Goal: Information Seeking & Learning: Learn about a topic

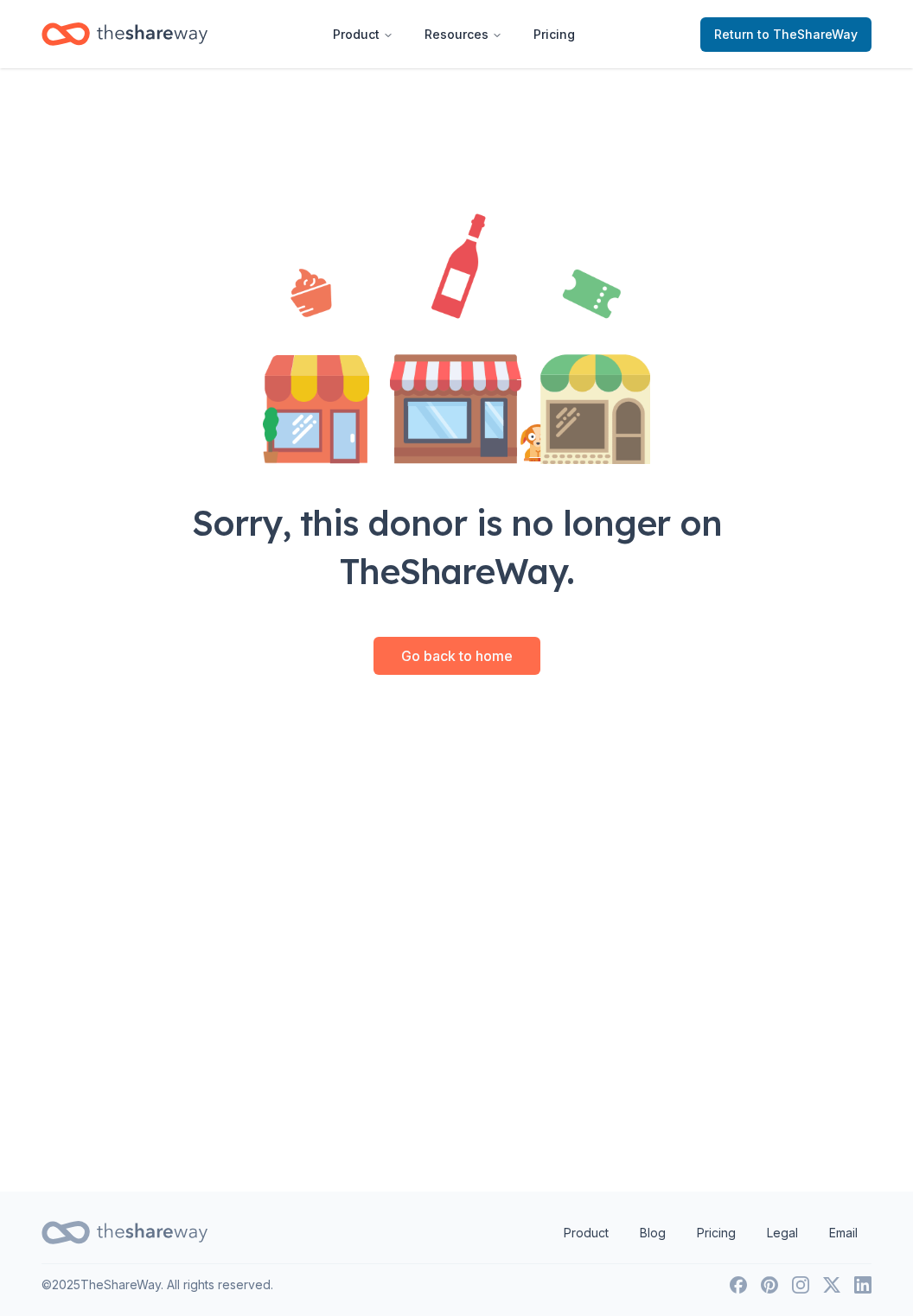
click at [495, 656] on link "Go back to home" at bounding box center [456, 655] width 167 height 38
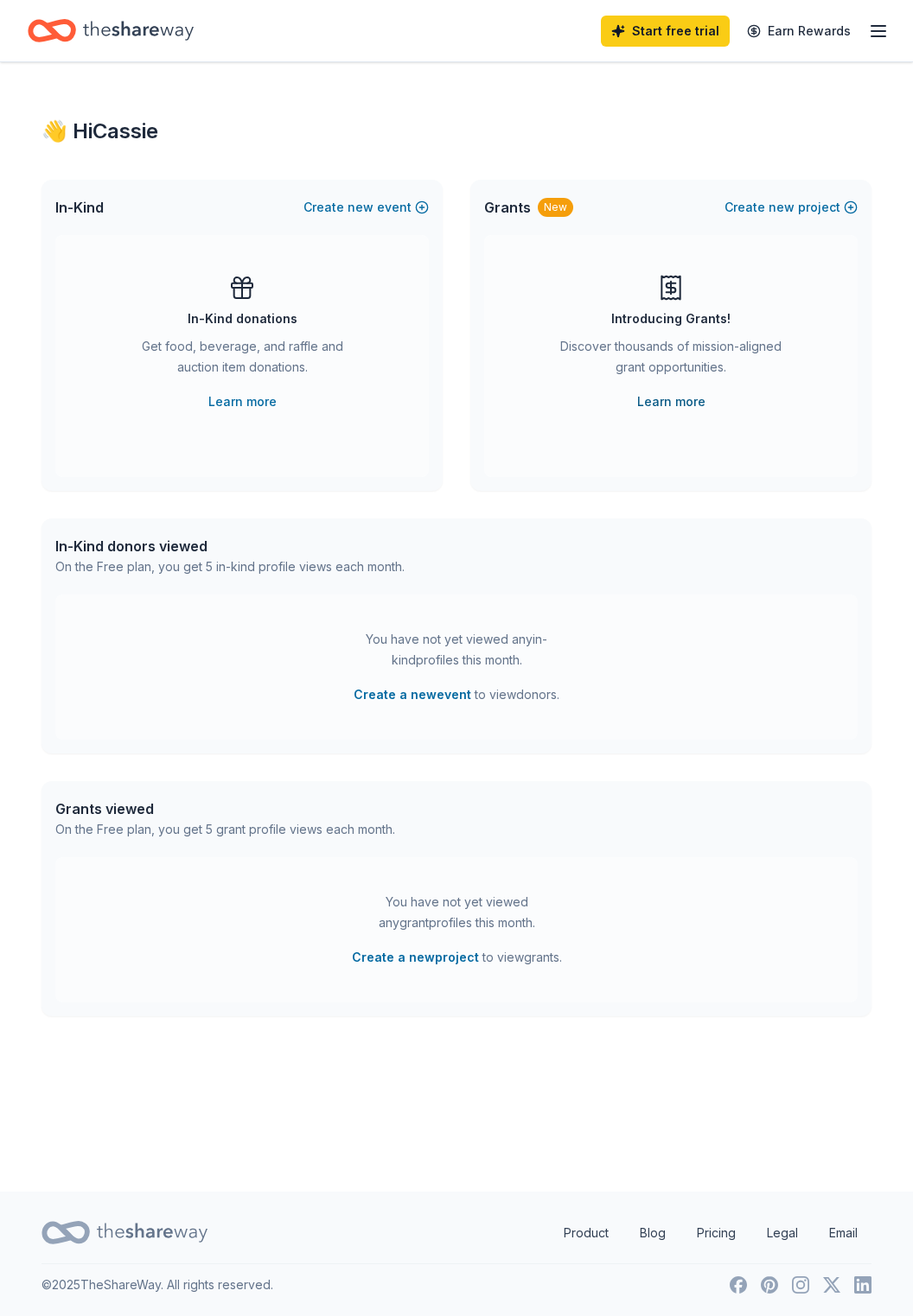
click at [680, 400] on link "Learn more" at bounding box center [671, 401] width 69 height 21
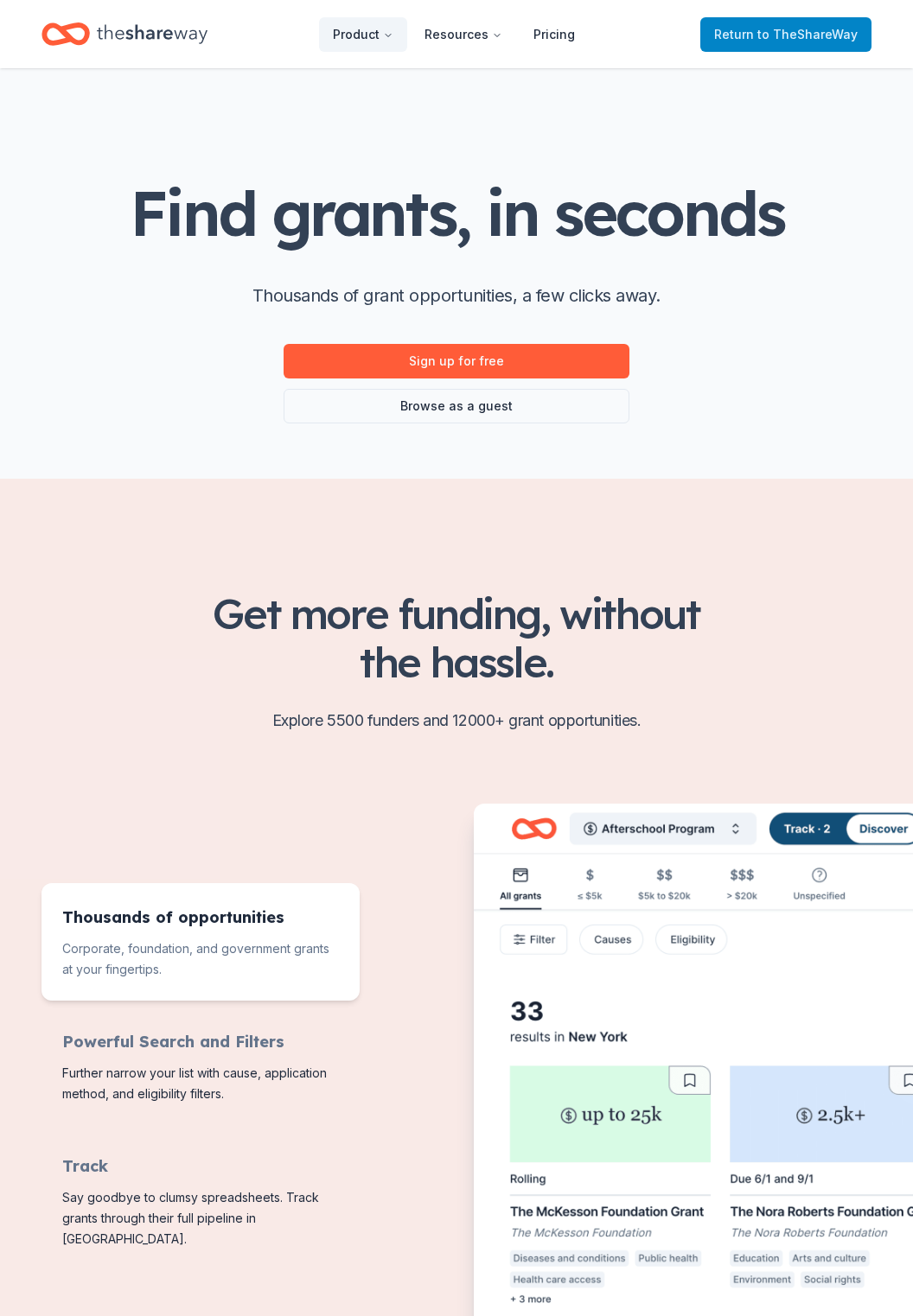
click at [806, 27] on span "to TheShareWay" at bounding box center [807, 33] width 100 height 15
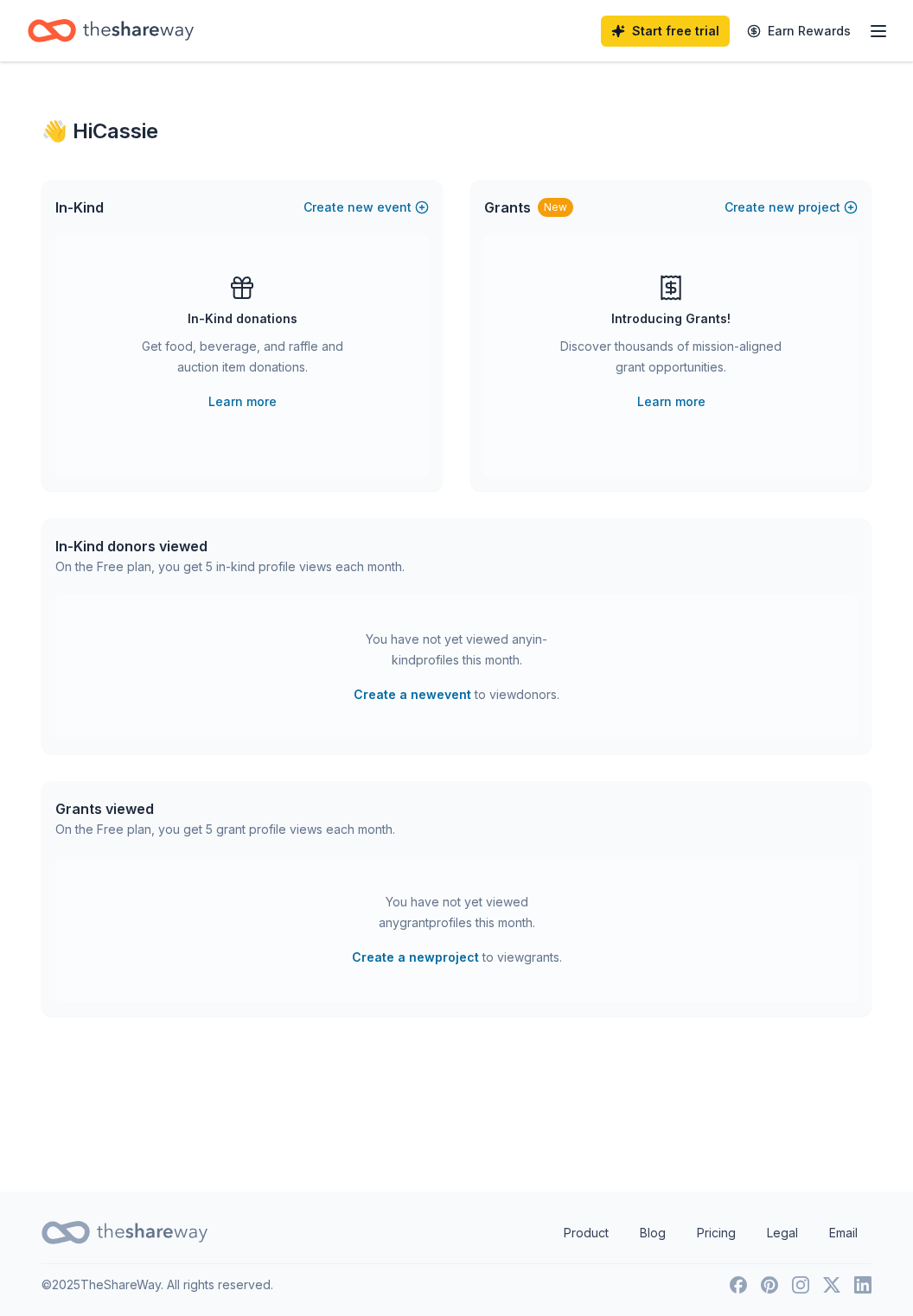
scroll to position [83, 0]
click at [264, 392] on link "Learn more" at bounding box center [243, 401] width 69 height 21
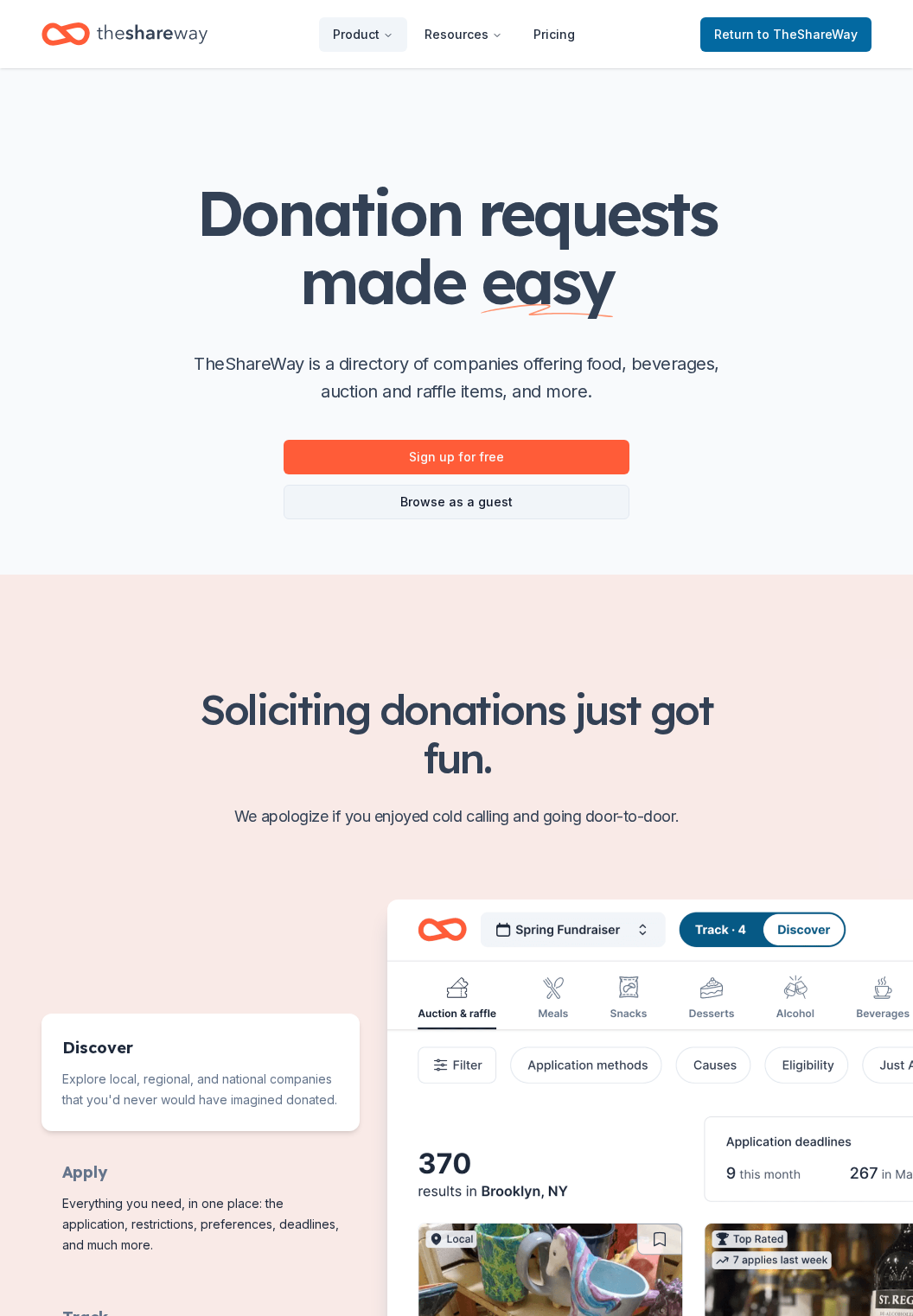
click at [509, 502] on link "Browse as a guest" at bounding box center [456, 501] width 346 height 34
